Goal: Task Accomplishment & Management: Use online tool/utility

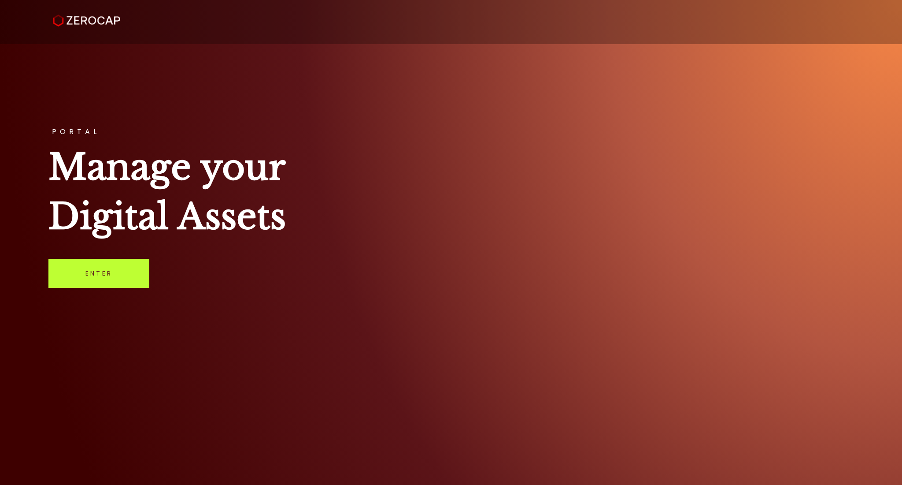
click at [100, 268] on link "Enter" at bounding box center [98, 273] width 101 height 29
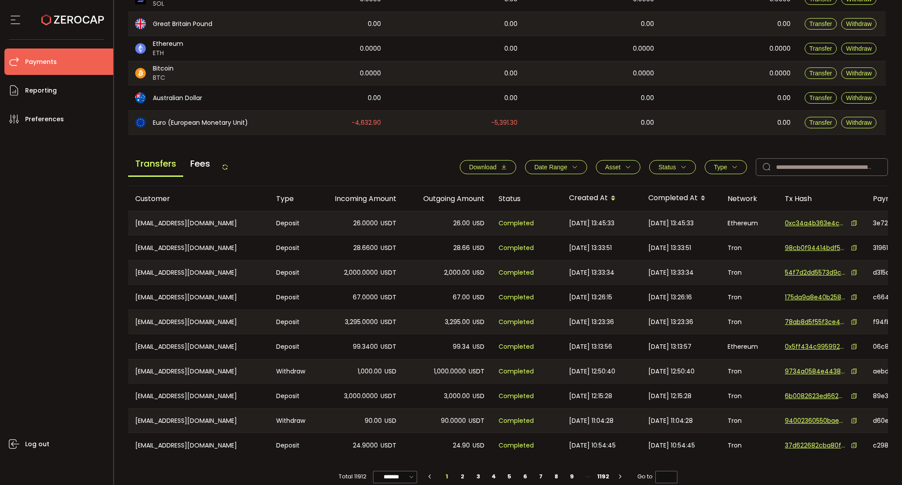
scroll to position [230, 0]
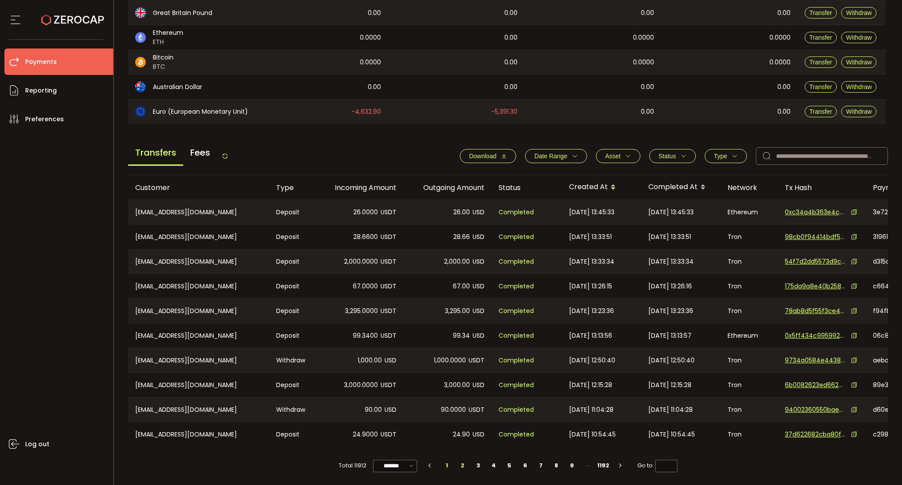
click at [461, 466] on li "2" at bounding box center [463, 465] width 16 height 12
type input "*"
